Goal: Transaction & Acquisition: Purchase product/service

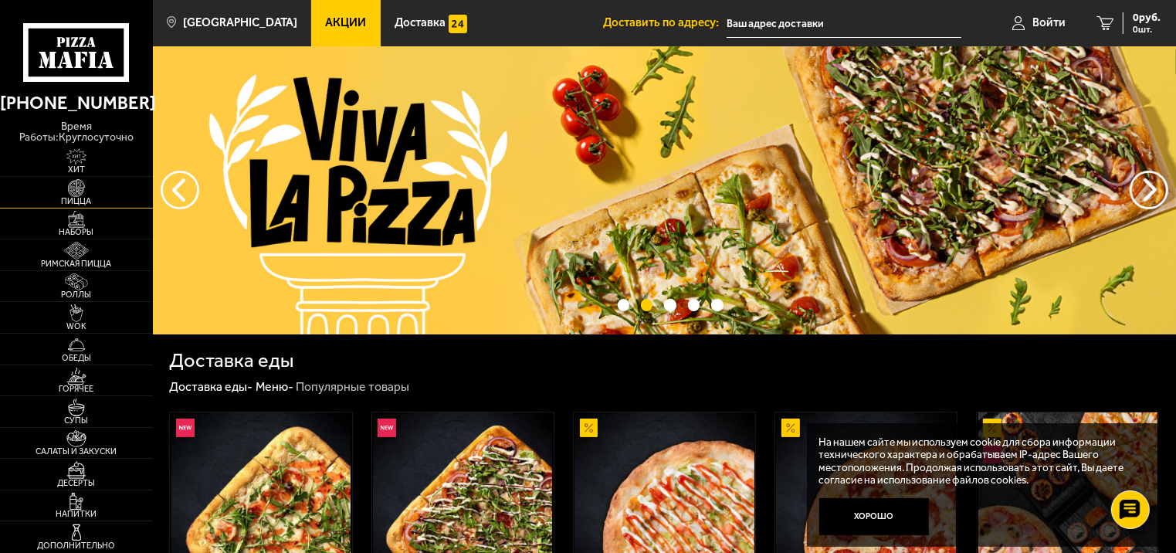
drag, startPoint x: 76, startPoint y: 182, endPoint x: 86, endPoint y: 183, distance: 9.3
click at [76, 182] on img at bounding box center [76, 188] width 47 height 18
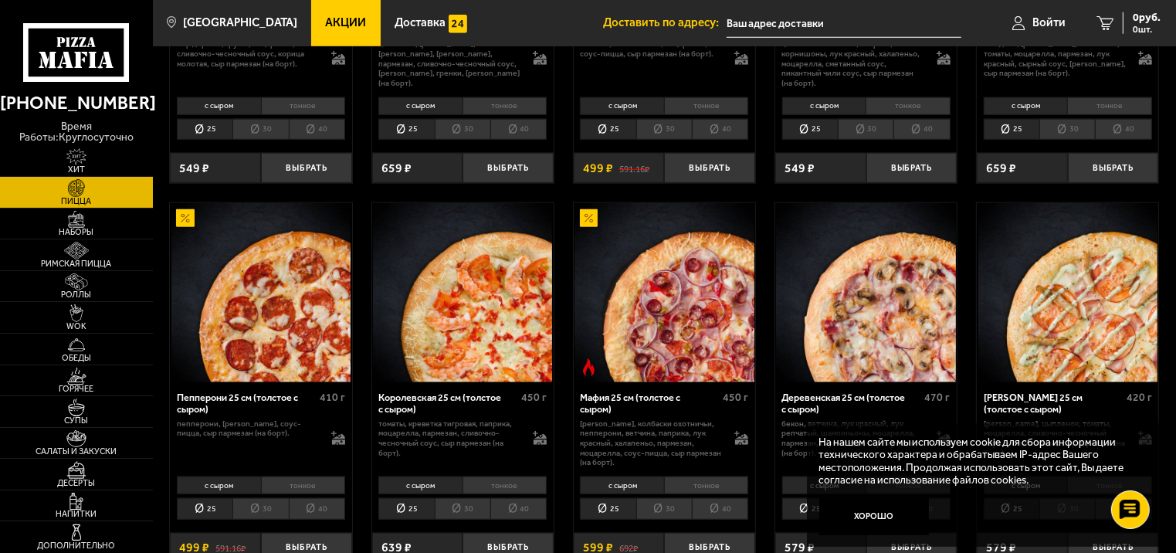
scroll to position [1544, 0]
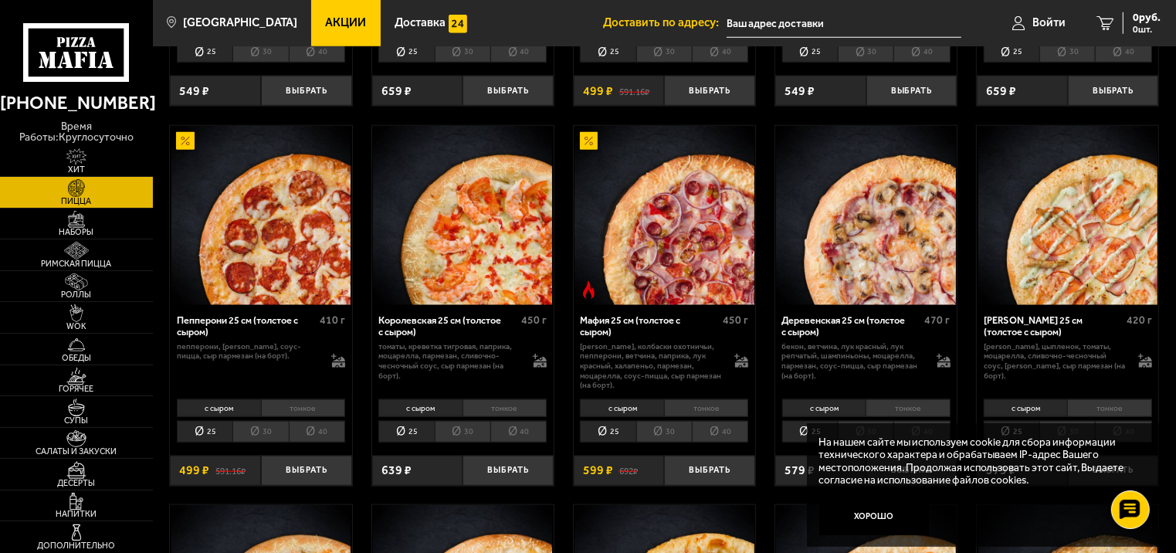
click at [658, 250] on img at bounding box center [663, 215] width 179 height 179
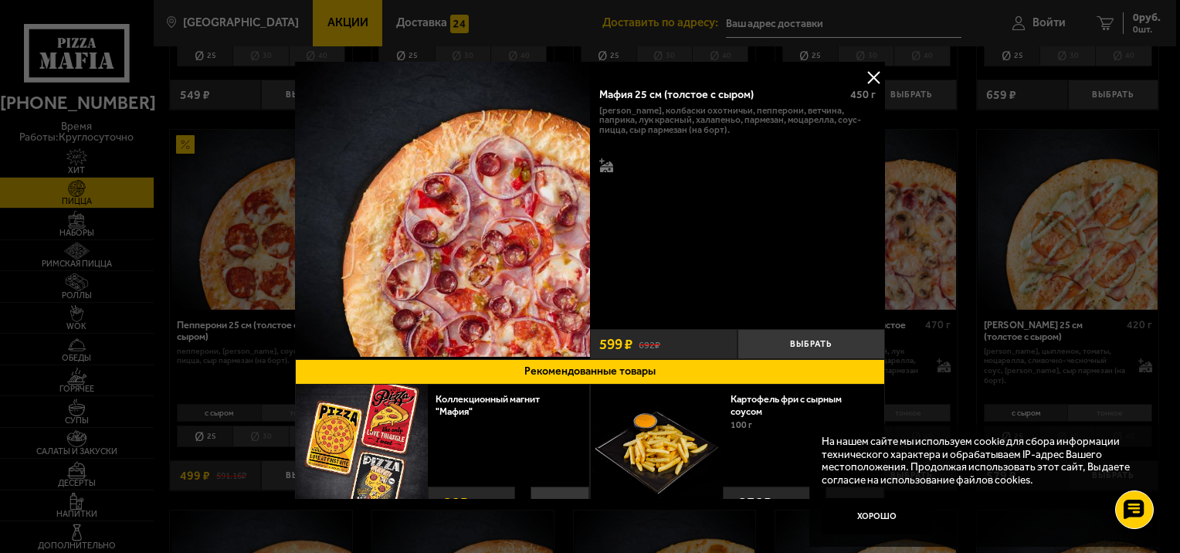
click at [865, 76] on button at bounding box center [873, 77] width 23 height 23
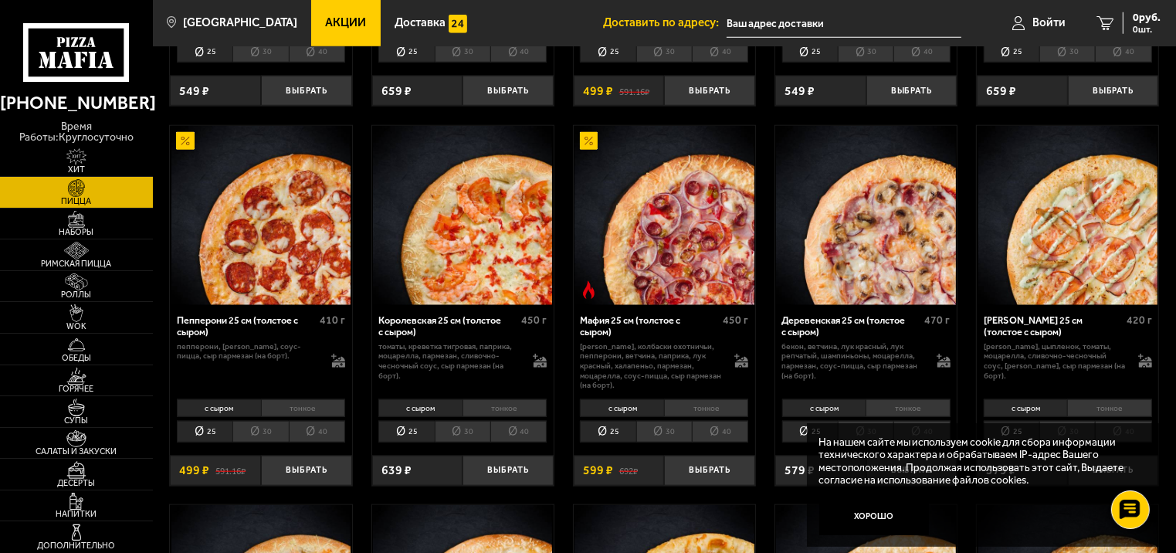
click at [688, 259] on img at bounding box center [663, 215] width 179 height 179
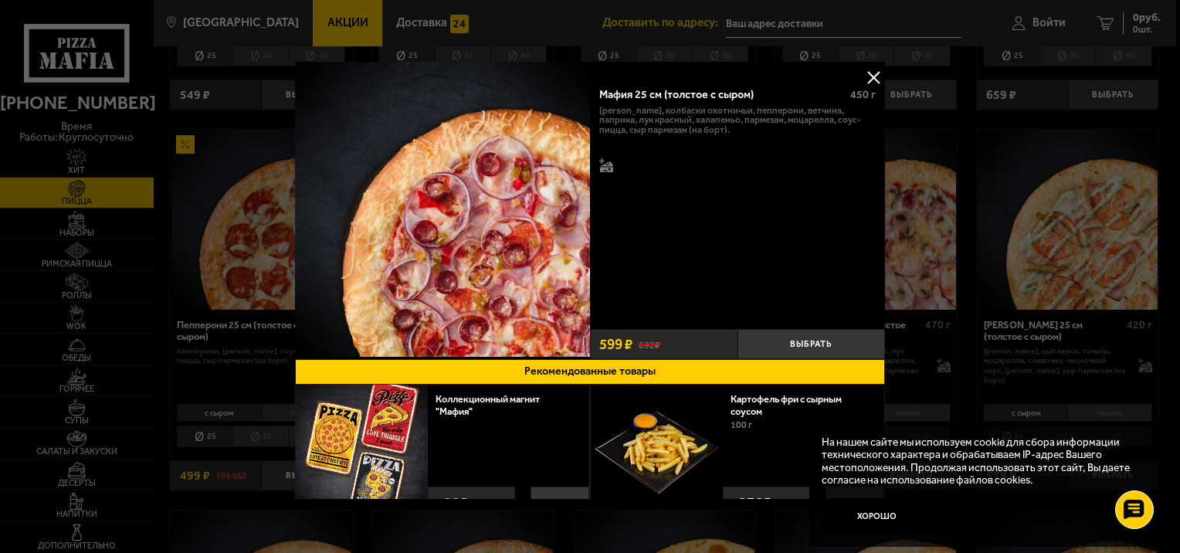
click at [865, 74] on button at bounding box center [873, 77] width 23 height 23
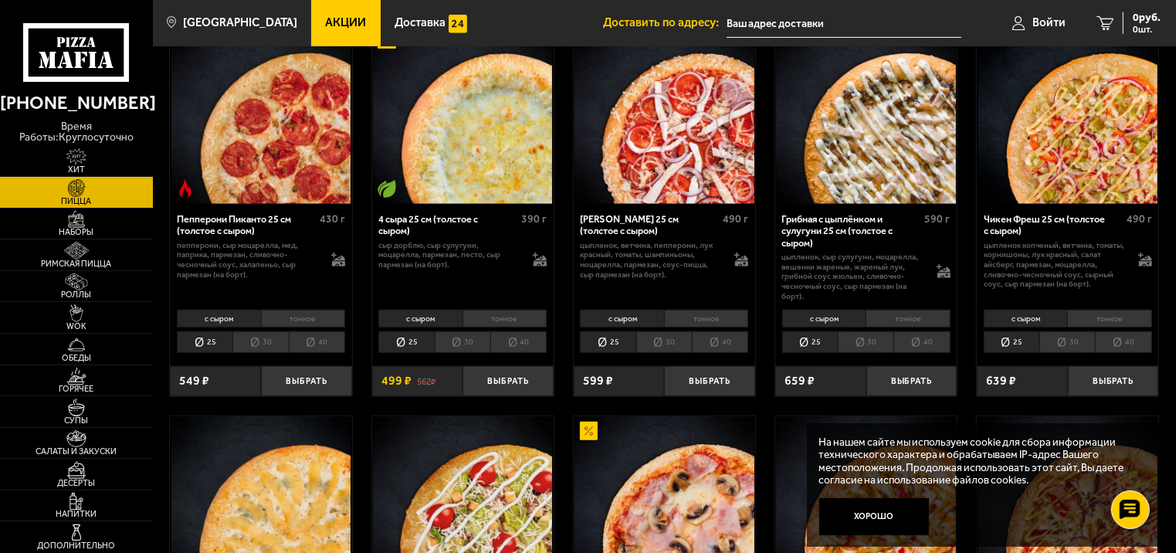
scroll to position [849, 0]
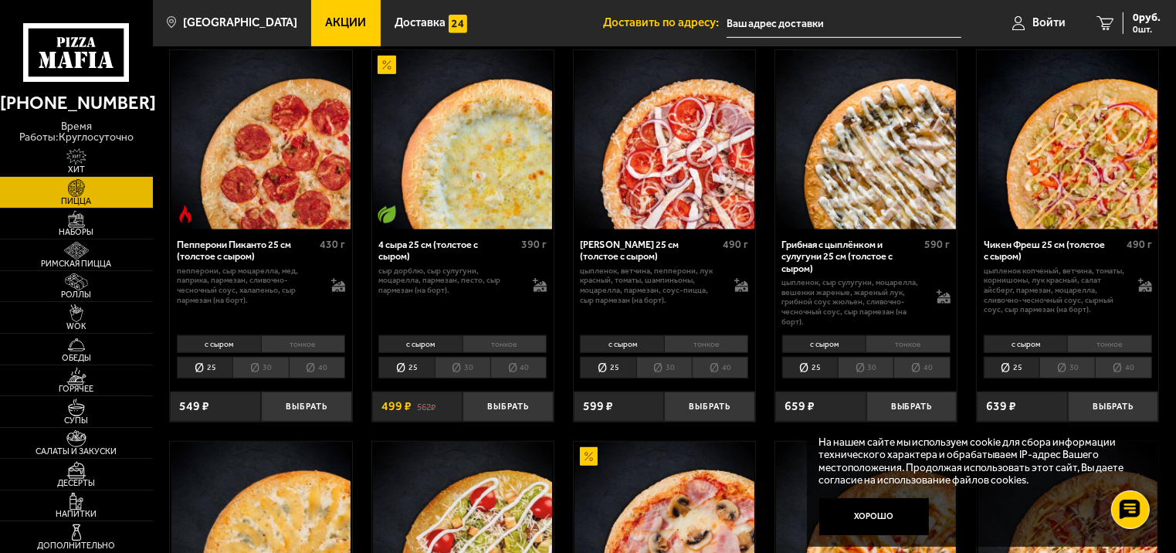
click at [899, 154] on img at bounding box center [865, 139] width 179 height 179
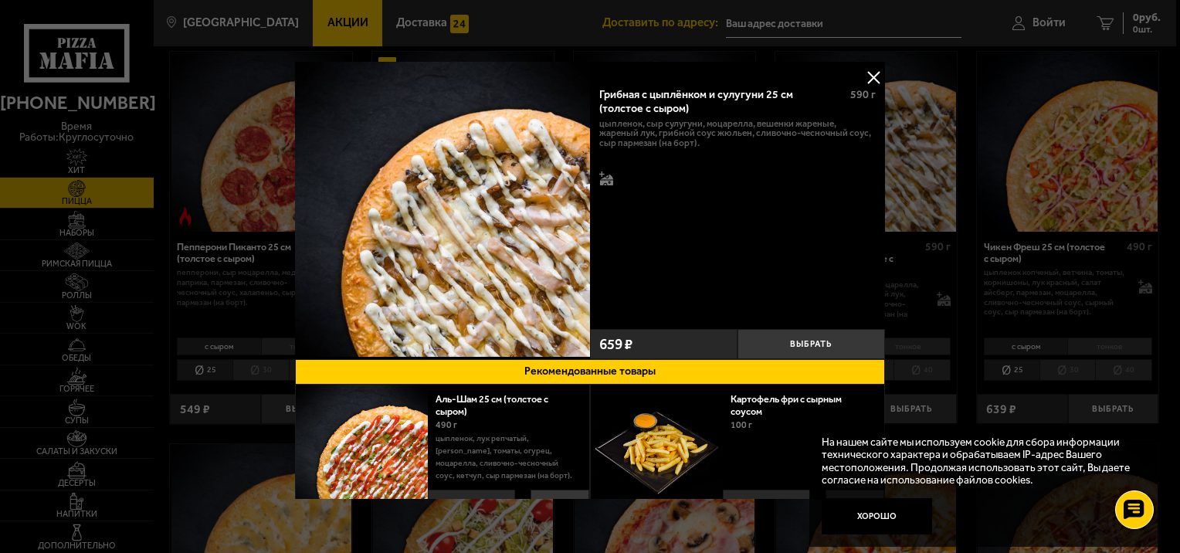
click at [866, 74] on button at bounding box center [873, 77] width 23 height 23
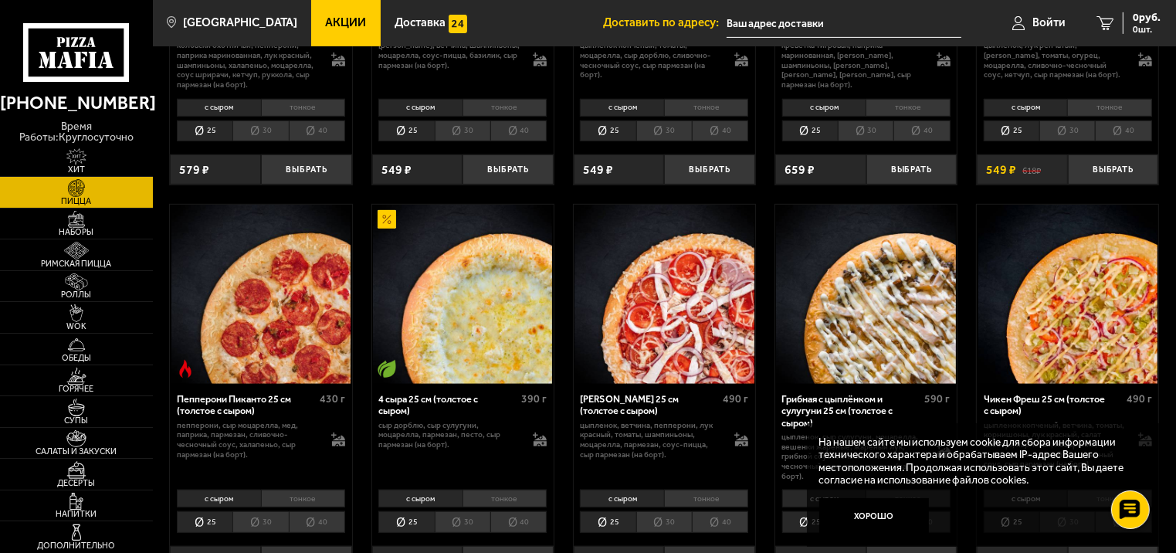
scroll to position [618, 0]
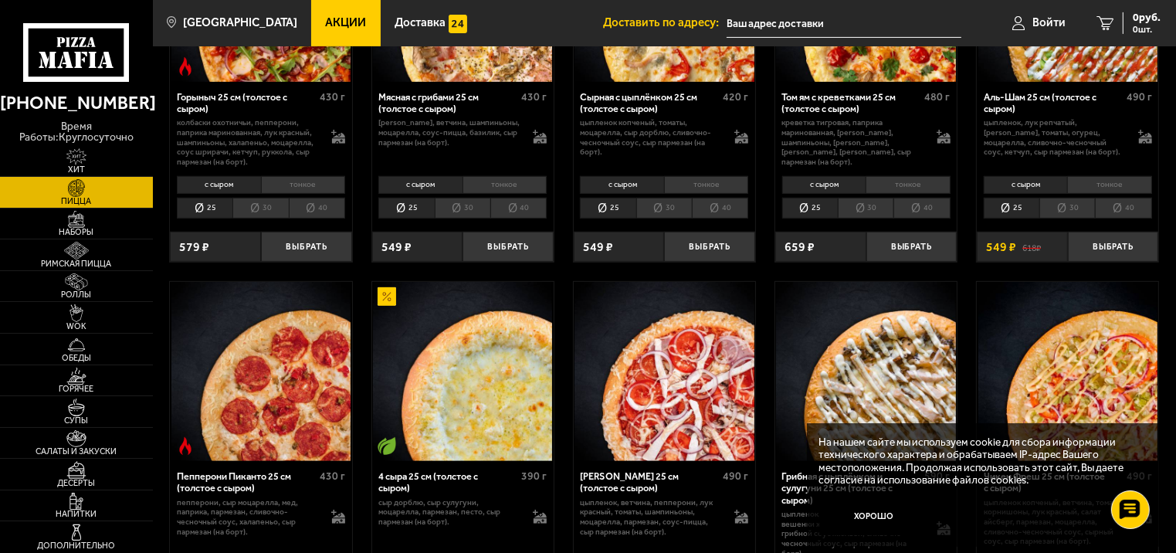
click at [323, 13] on link "Акции" at bounding box center [345, 23] width 69 height 46
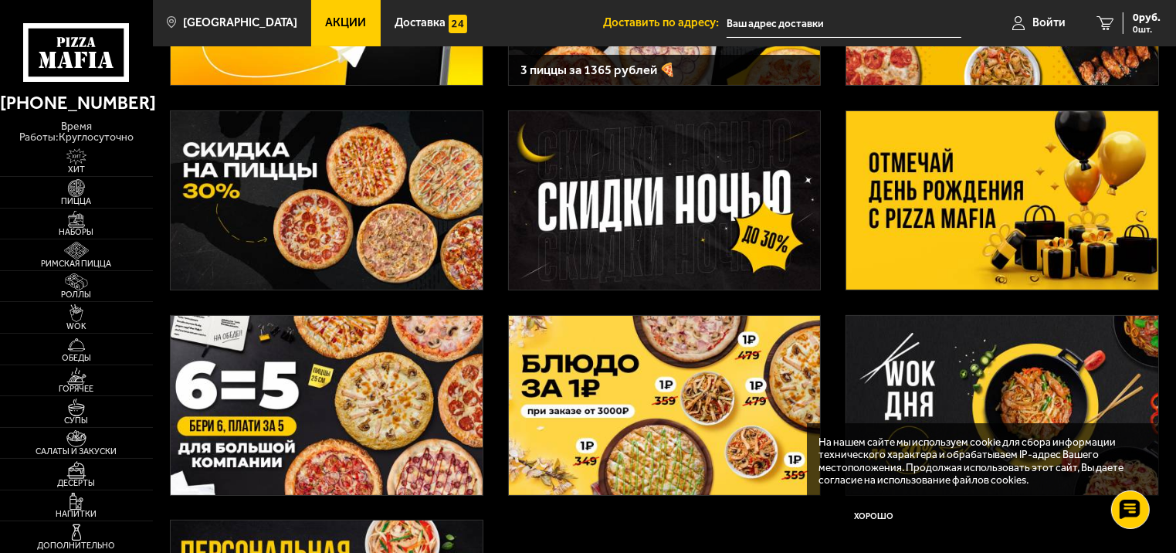
scroll to position [195, 0]
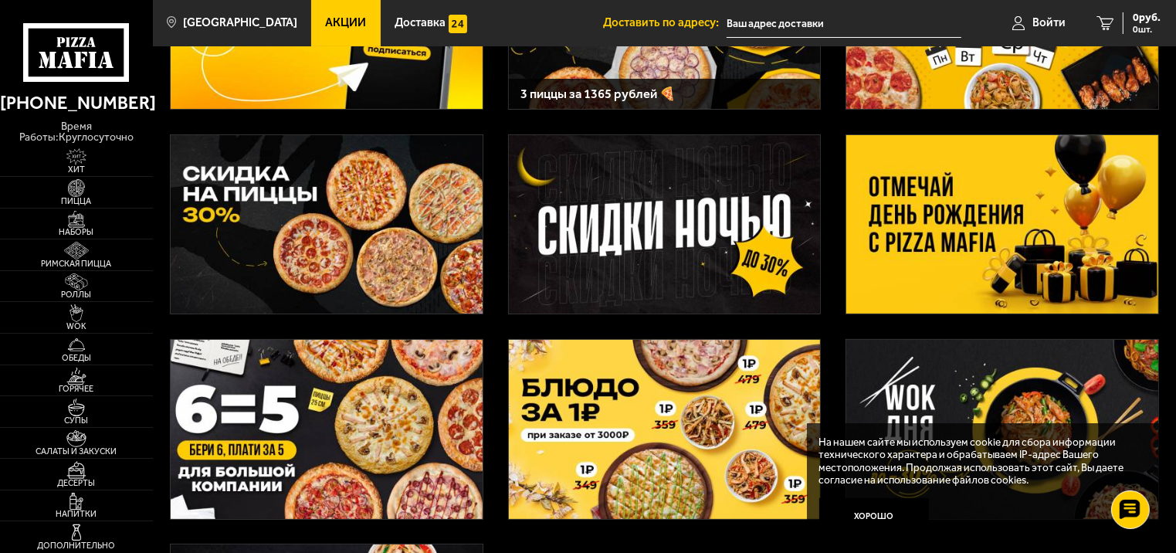
click at [379, 415] on img at bounding box center [327, 429] width 312 height 179
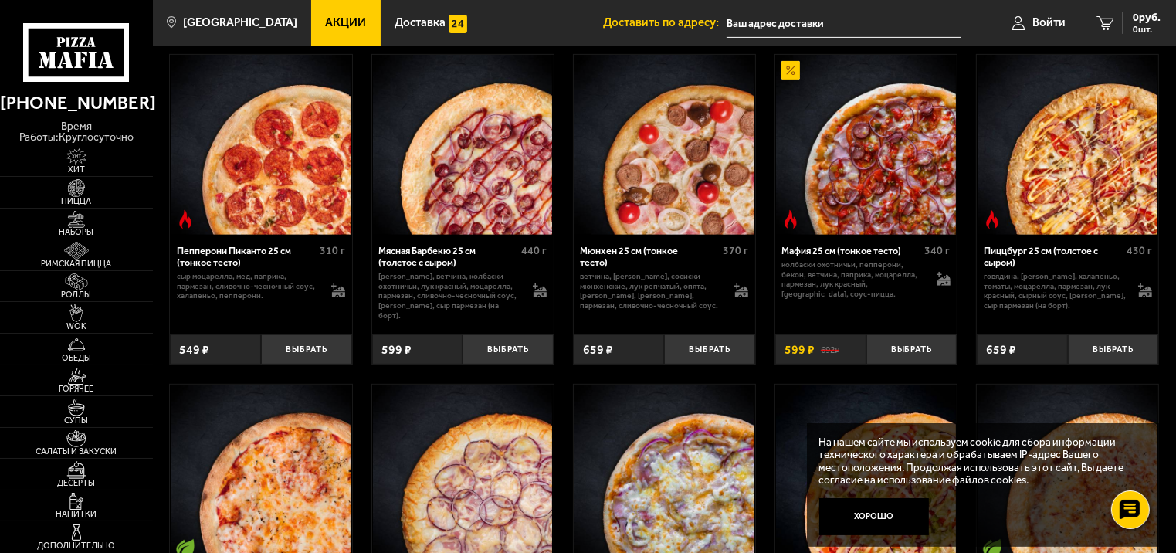
scroll to position [540, 0]
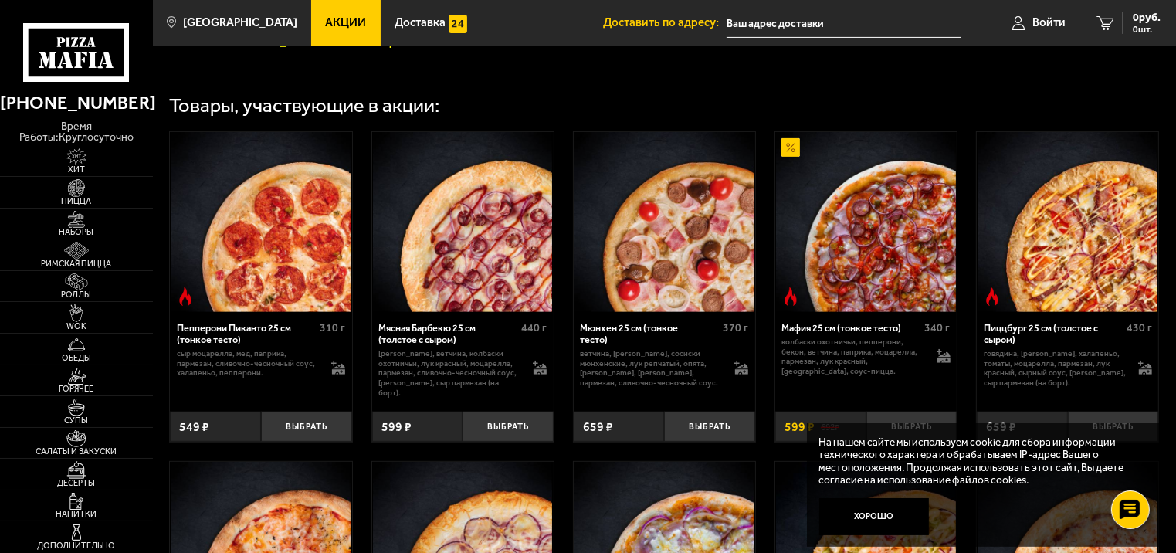
click at [869, 268] on img at bounding box center [865, 221] width 179 height 179
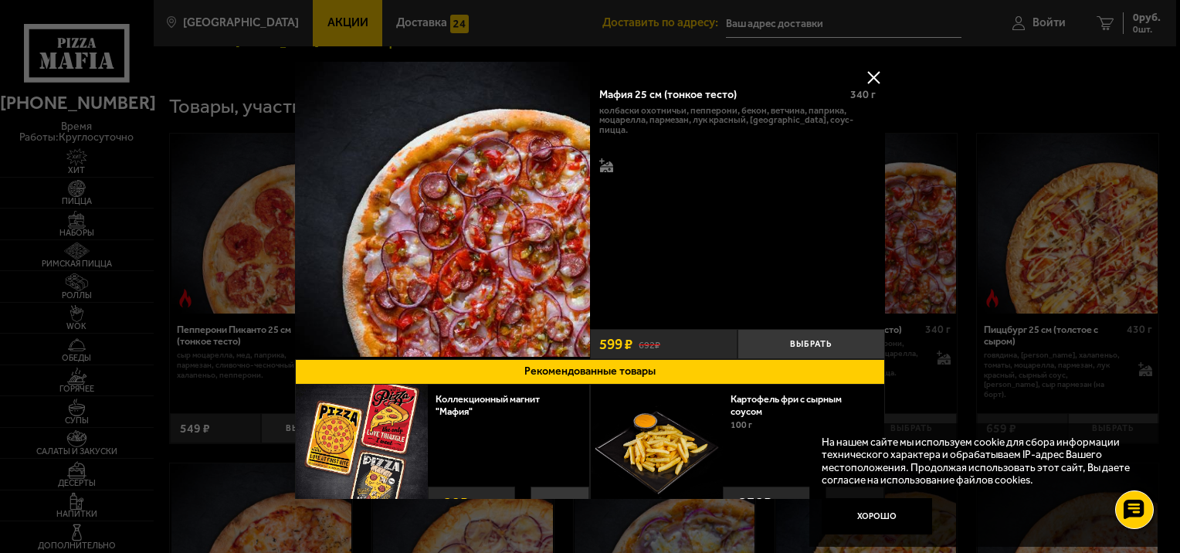
click at [867, 71] on button at bounding box center [873, 77] width 23 height 23
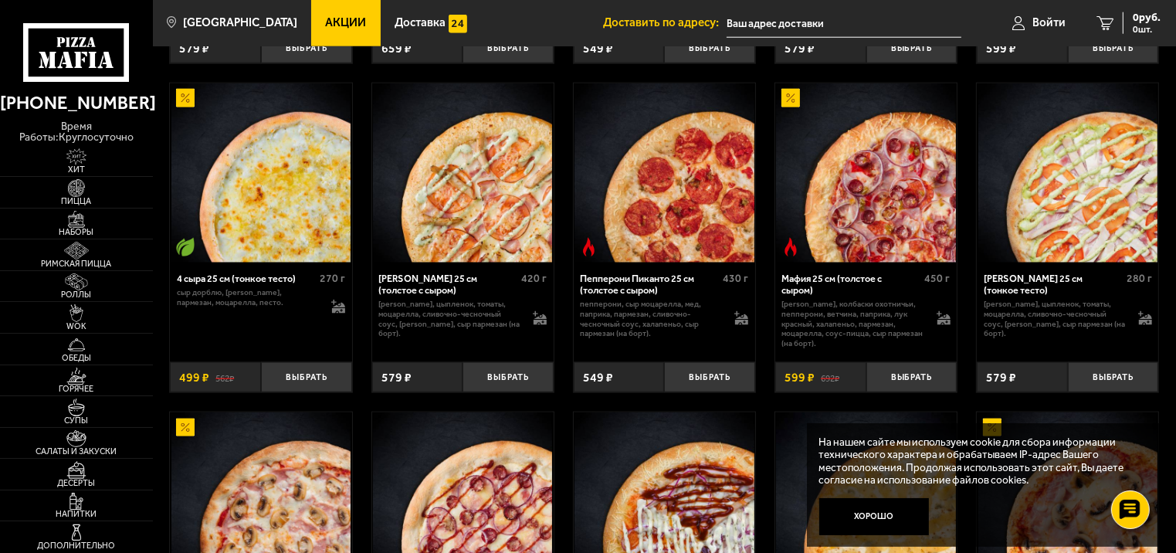
scroll to position [1930, 0]
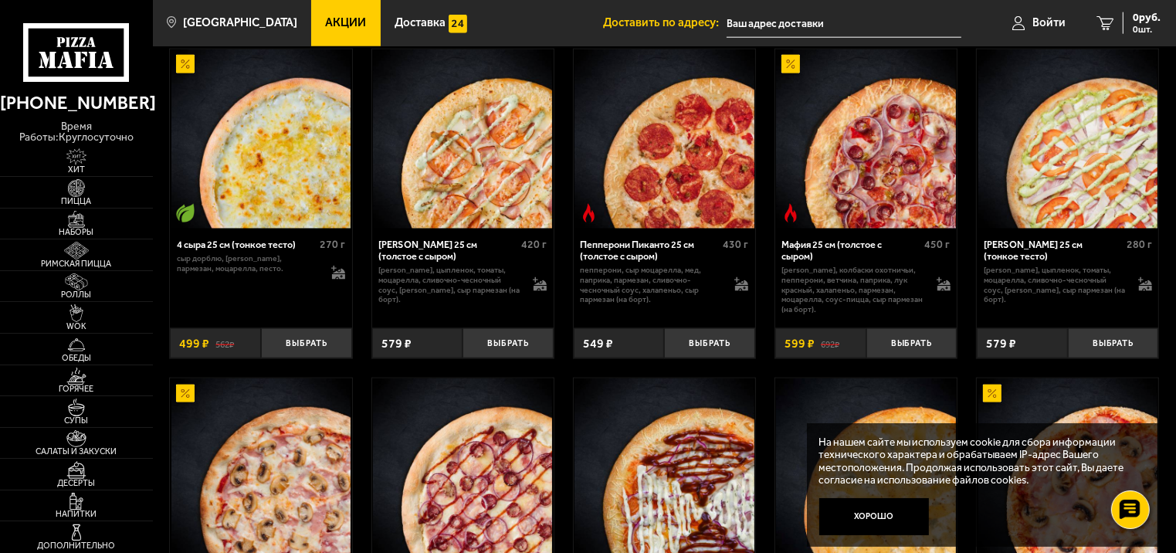
click at [886, 178] on img at bounding box center [865, 138] width 179 height 179
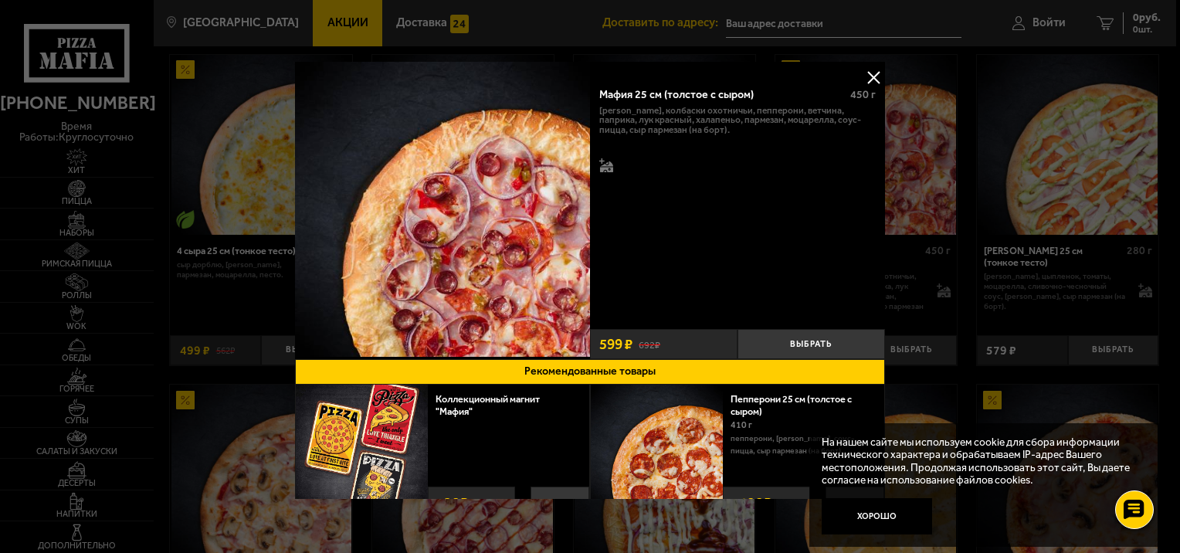
click at [874, 74] on button at bounding box center [873, 77] width 23 height 23
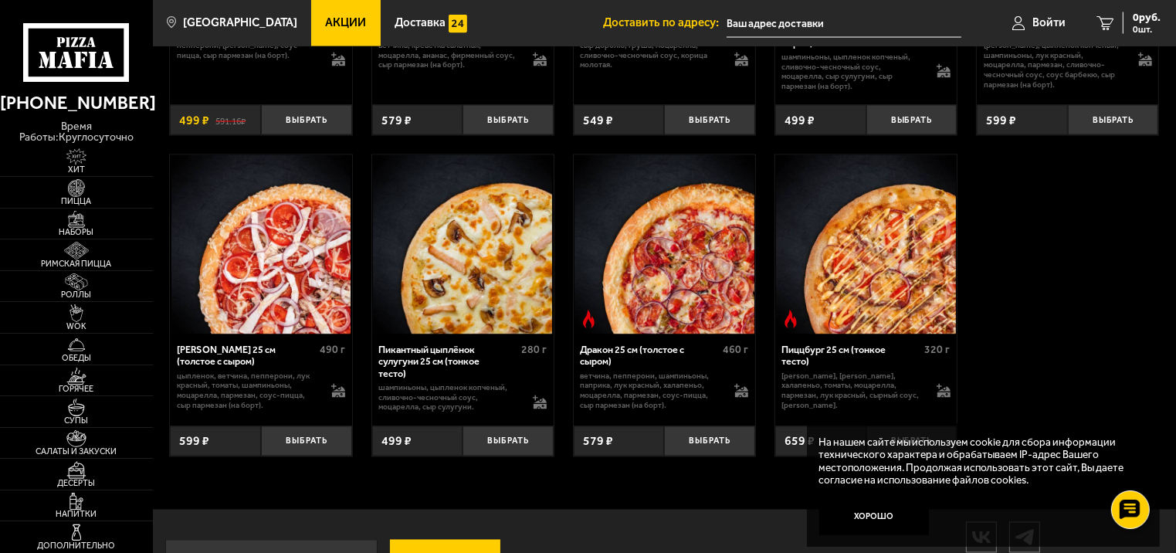
scroll to position [2779, 0]
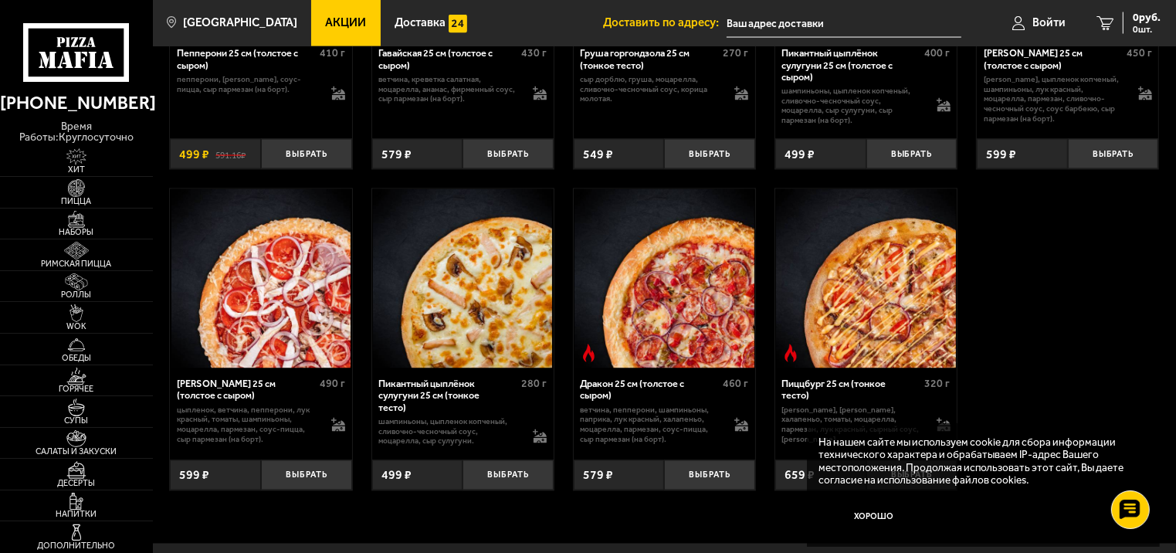
click at [476, 309] on img at bounding box center [462, 278] width 179 height 179
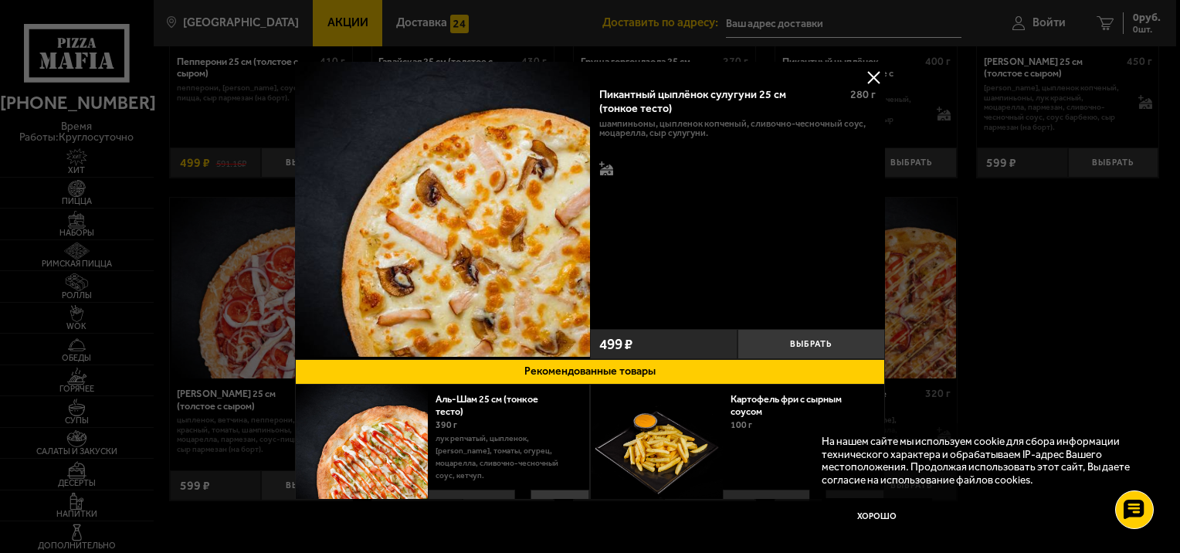
click at [866, 80] on button at bounding box center [873, 77] width 23 height 23
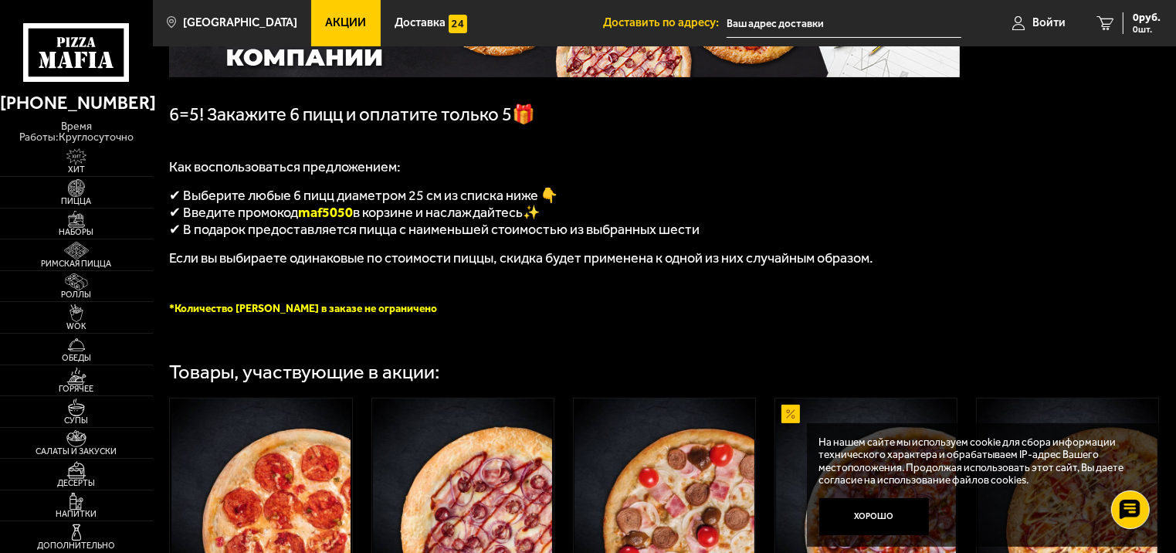
scroll to position [0, 0]
